Goal: Task Accomplishment & Management: Manage account settings

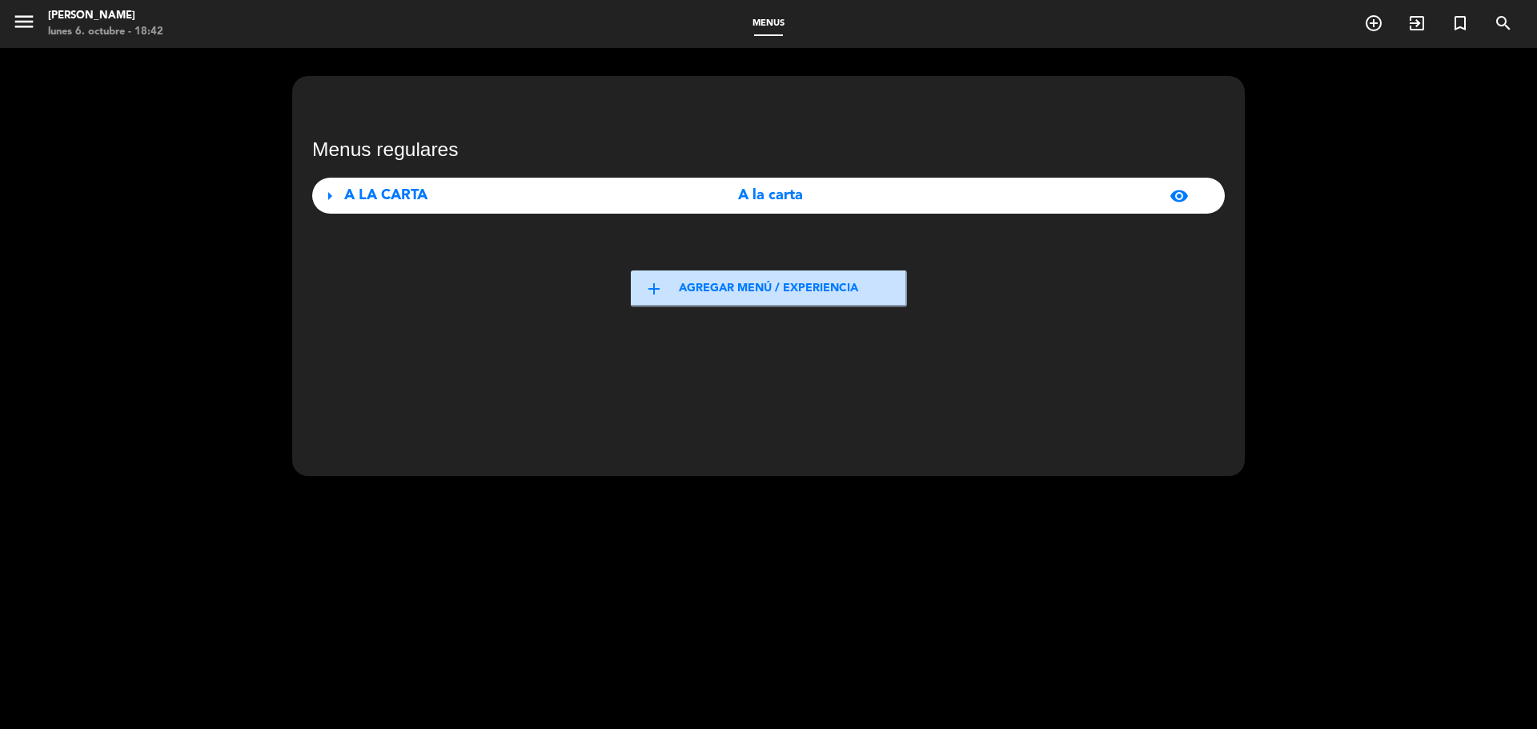
click at [42, 24] on span "menu" at bounding box center [30, 25] width 36 height 38
click at [34, 22] on icon "menu" at bounding box center [24, 22] width 24 height 24
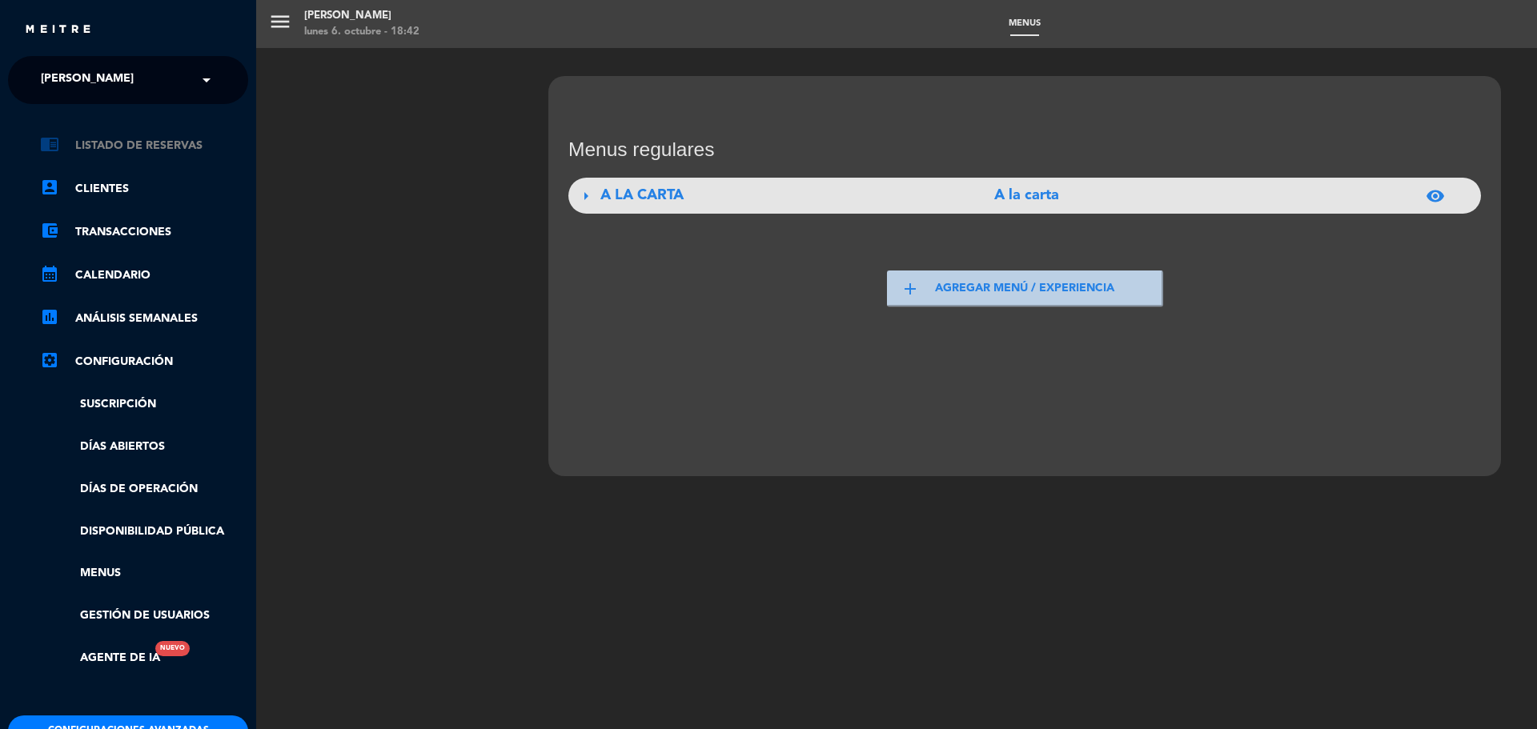
click at [106, 152] on link "chrome_reader_mode Listado de Reservas" at bounding box center [144, 145] width 208 height 19
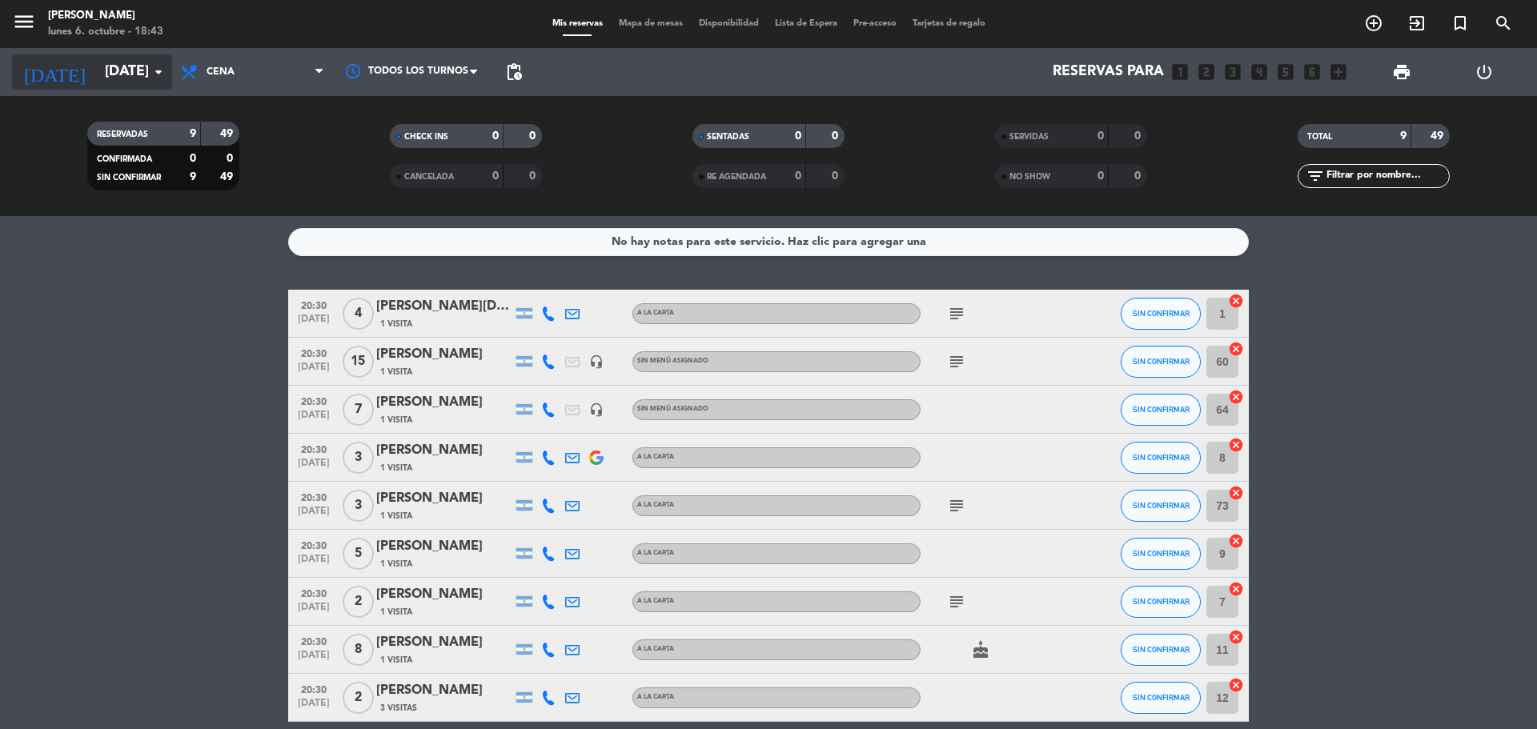
click at [157, 74] on icon "arrow_drop_down" at bounding box center [158, 71] width 19 height 19
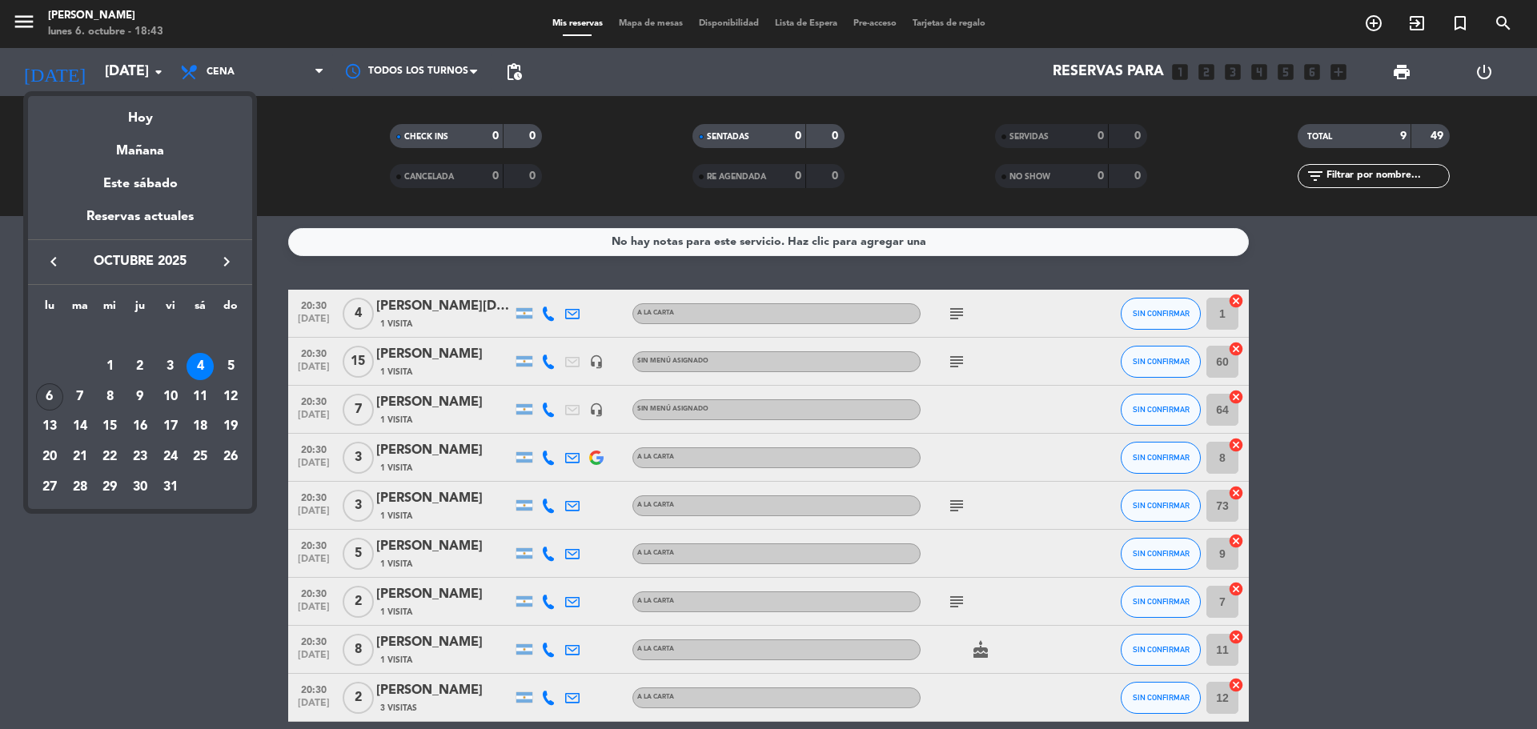
click at [51, 388] on div "6" at bounding box center [49, 396] width 27 height 27
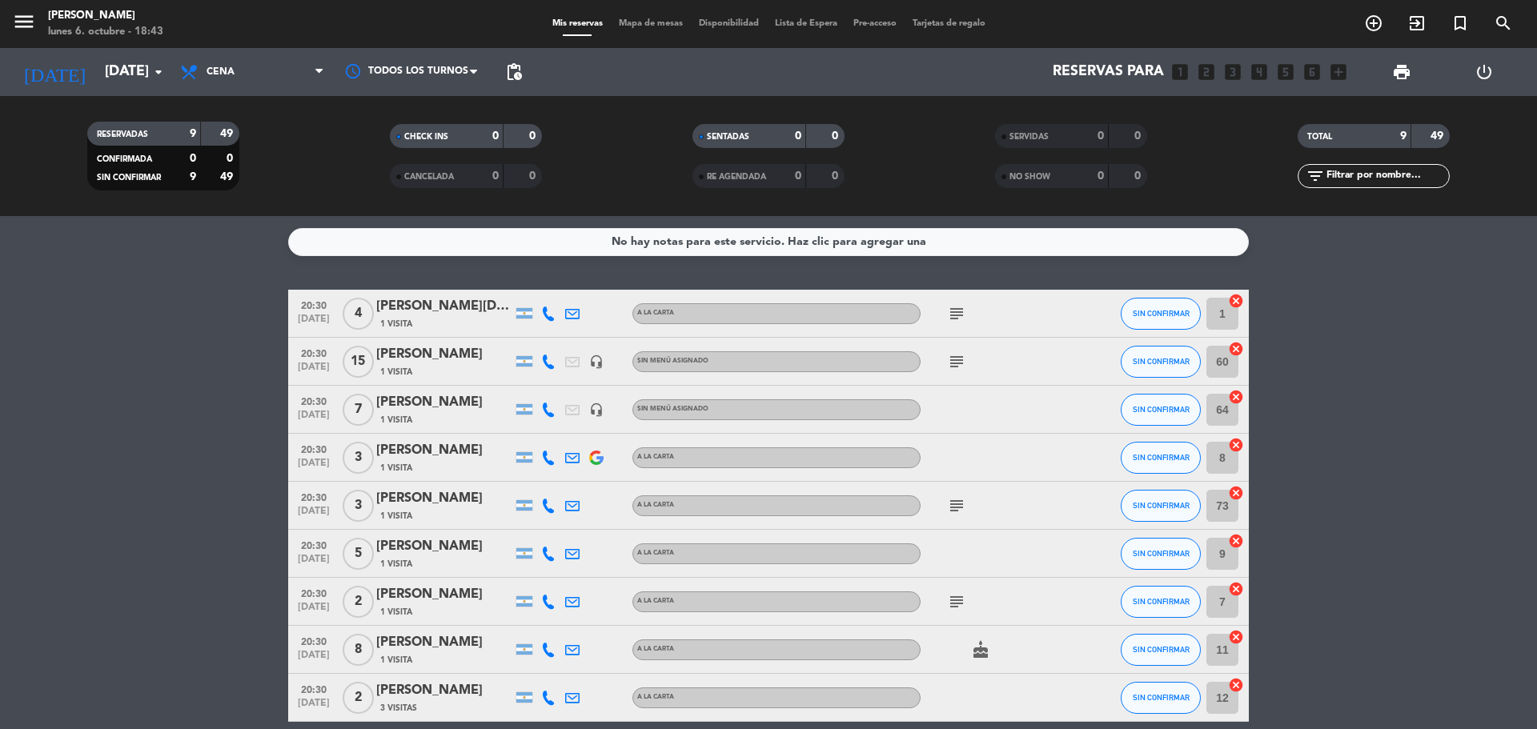
type input "[DATE]"
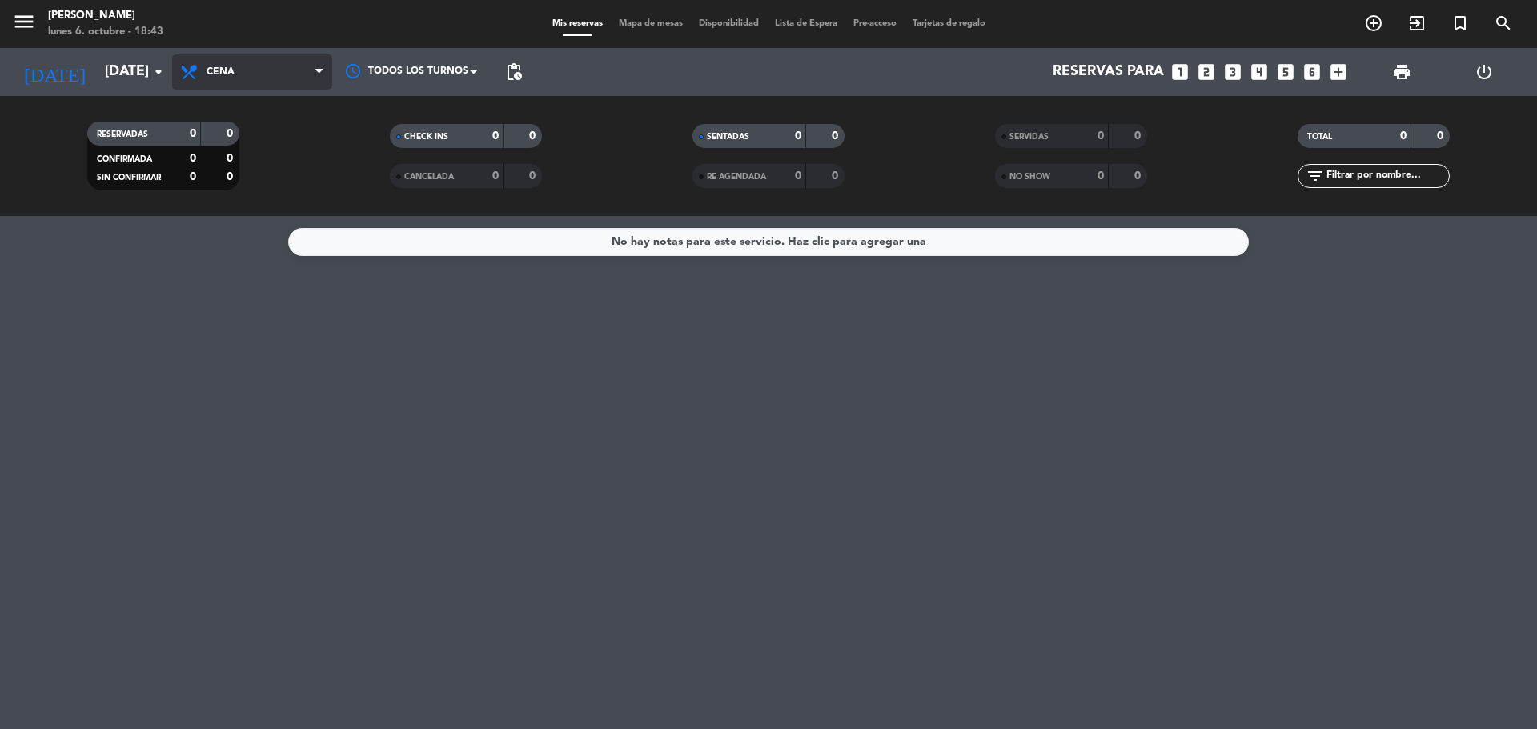
click at [287, 63] on span "Cena" at bounding box center [252, 71] width 160 height 35
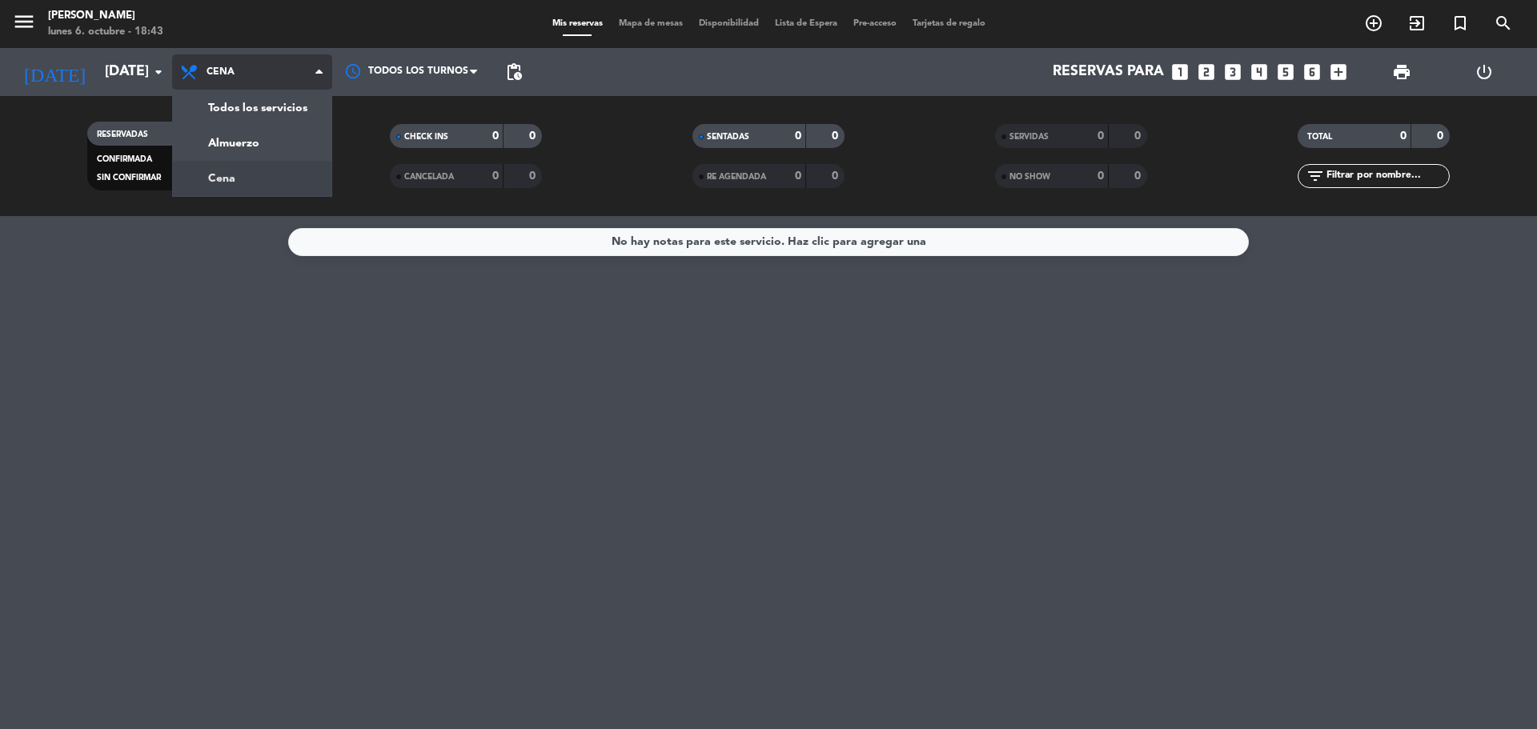
click at [223, 176] on div "menu [PERSON_NAME] [DATE] 6. octubre - 18:43 Mis reservas Mapa de mesas Disponi…" at bounding box center [768, 108] width 1537 height 216
